Goal: Communication & Community: Answer question/provide support

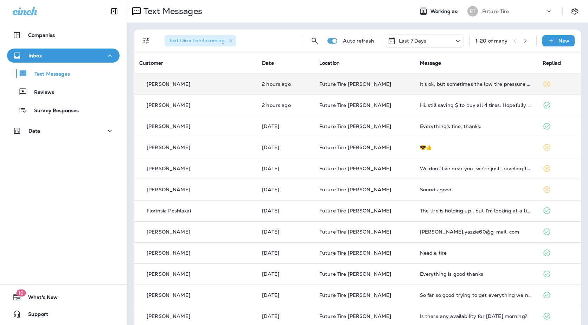
click at [459, 88] on td "It's ok, but sometimes the low tire pressure light comes on." at bounding box center [475, 83] width 123 height 21
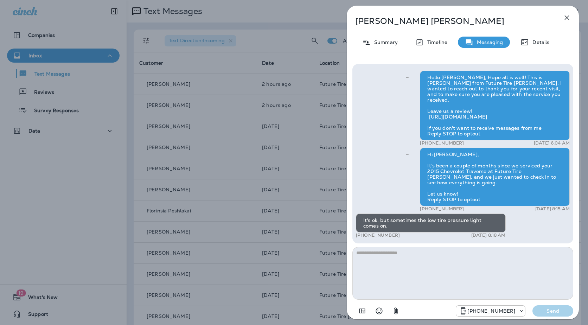
click at [272, 128] on div "Jeff Benally Summary Timeline Messaging Details Hello Jeff, Hope all is well! T…" at bounding box center [294, 162] width 588 height 325
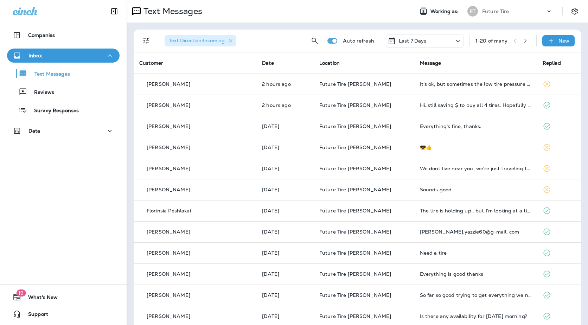
click at [277, 106] on p "2 hours ago" at bounding box center [285, 105] width 46 height 6
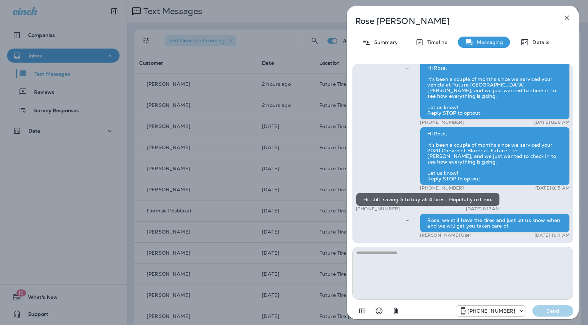
click at [296, 104] on div "Rose Joe Summary Timeline Messaging Details Hi Rose, It’s been a couple of mont…" at bounding box center [294, 162] width 588 height 325
